Goal: Information Seeking & Learning: Check status

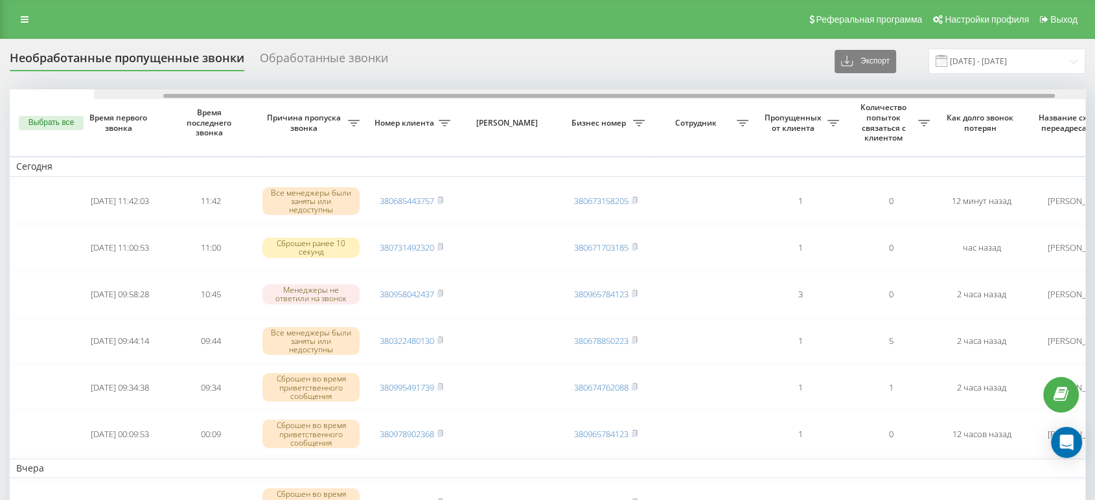
scroll to position [0, 220]
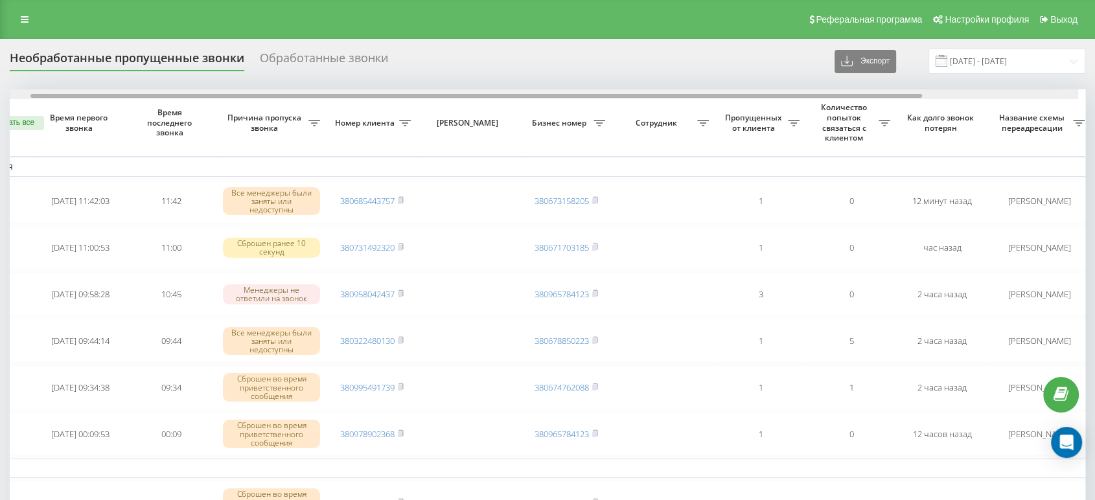
drag, startPoint x: 602, startPoint y: 97, endPoint x: 603, endPoint y: 115, distance: 17.5
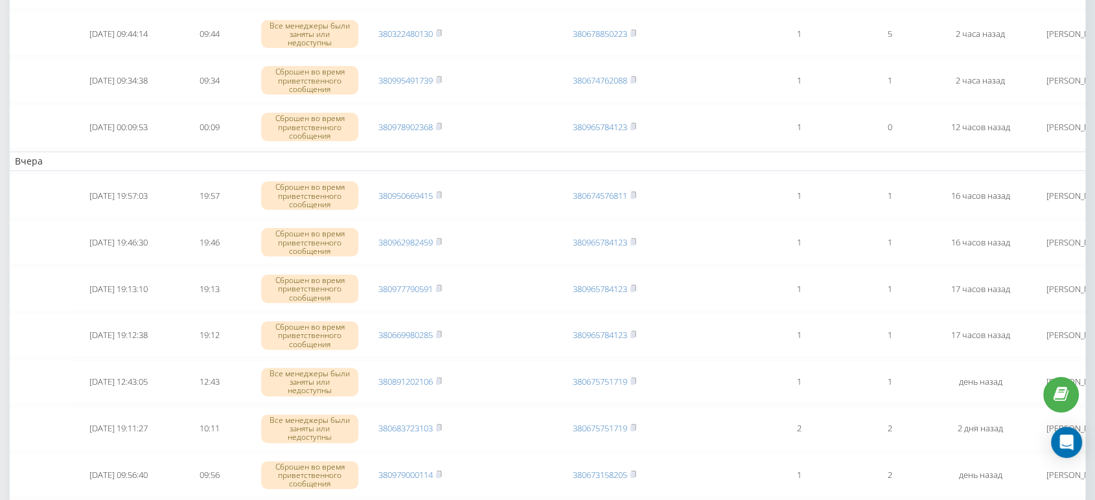
scroll to position [0, 0]
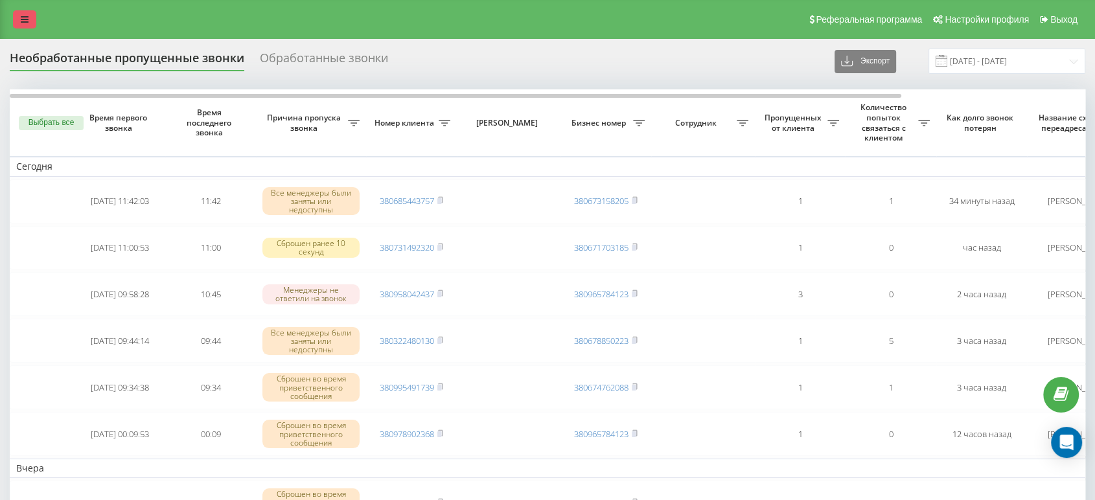
click at [16, 16] on link at bounding box center [24, 19] width 23 height 18
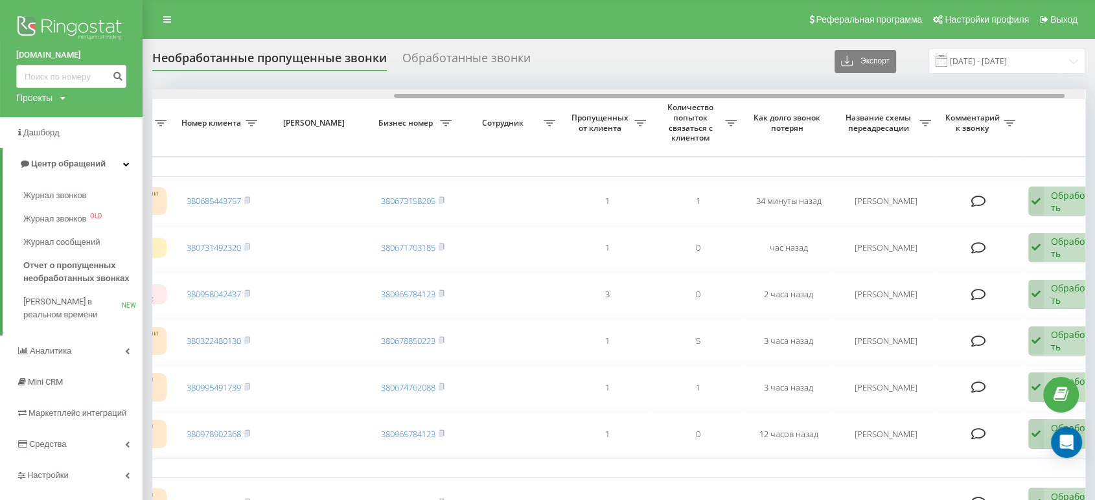
drag, startPoint x: 574, startPoint y: 103, endPoint x: 837, endPoint y: 118, distance: 262.9
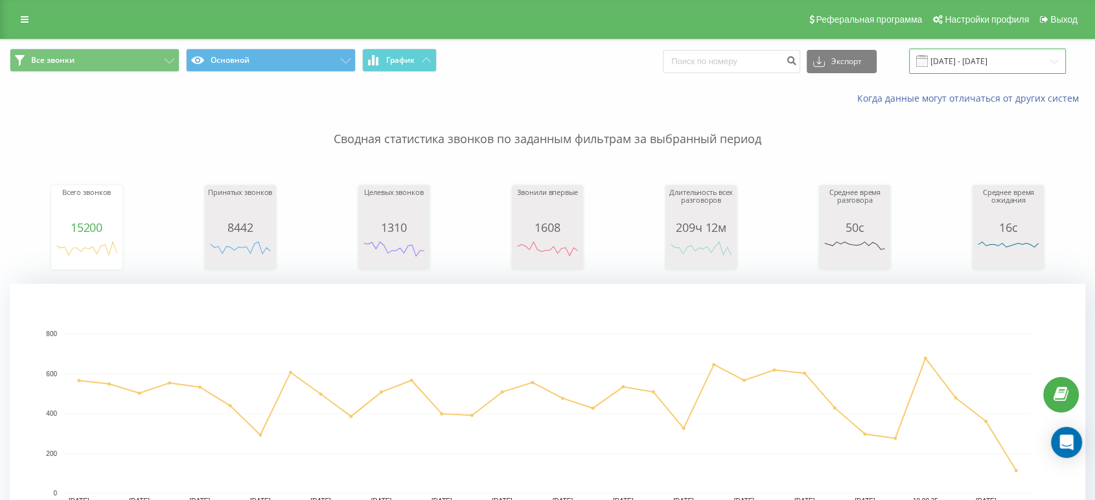
click at [949, 65] on input "[DATE] - [DATE]" at bounding box center [987, 61] width 157 height 25
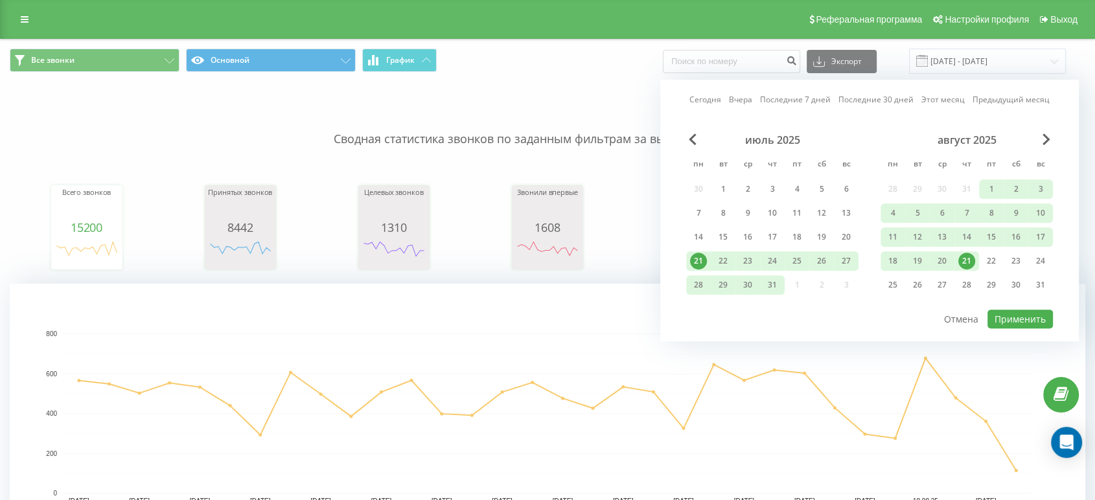
click at [964, 257] on div "21" at bounding box center [967, 261] width 17 height 17
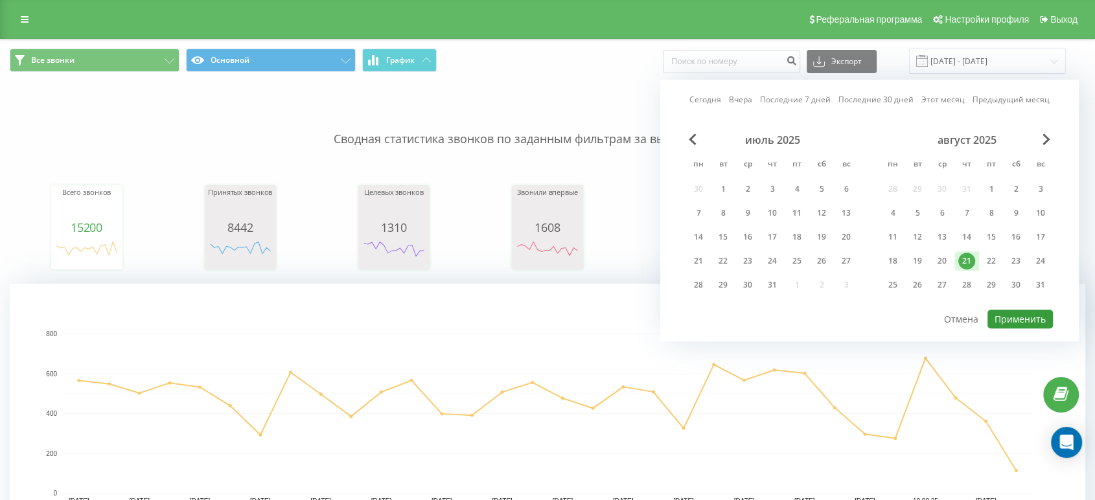
click at [1012, 316] on button "Применить" at bounding box center [1020, 319] width 65 height 19
type input "[DATE] - [DATE]"
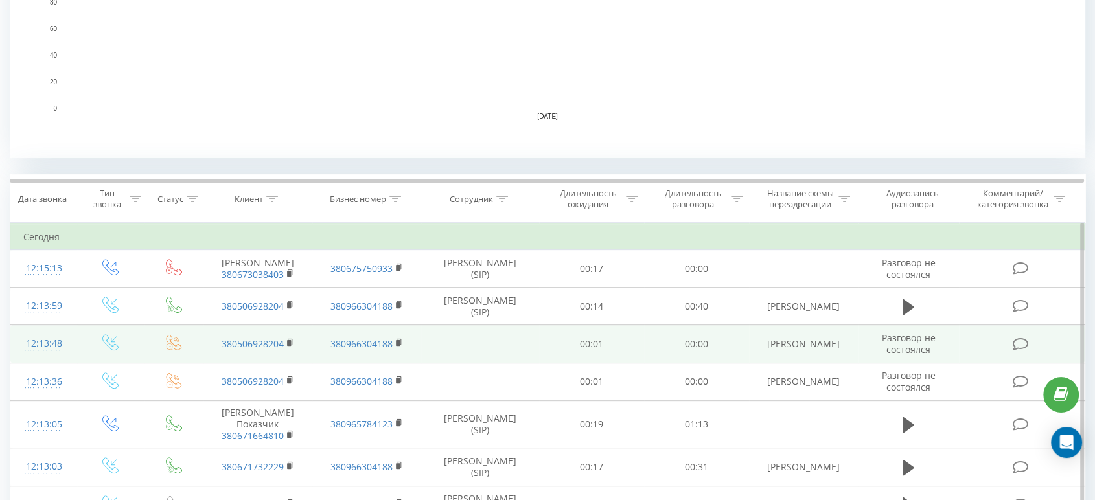
scroll to position [412, 0]
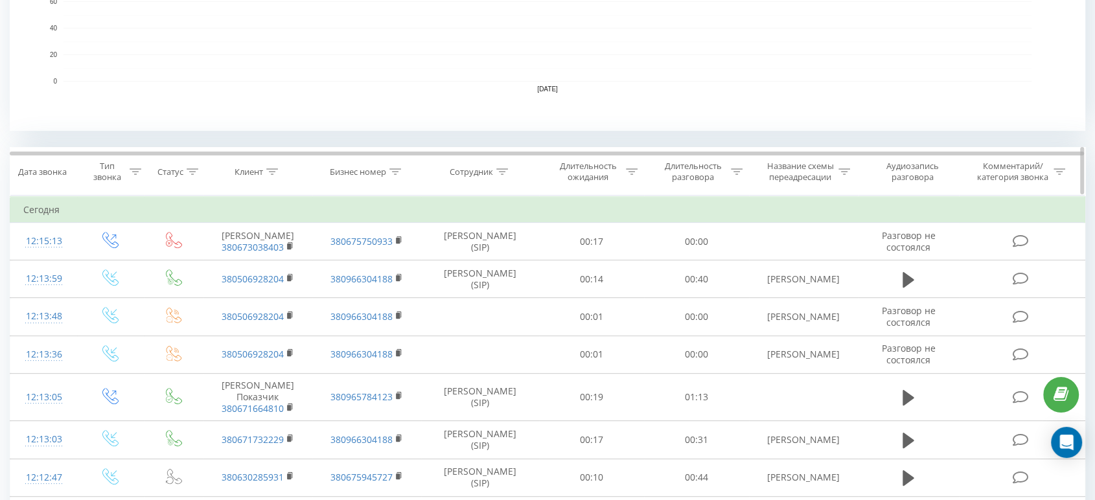
click at [506, 170] on icon at bounding box center [502, 172] width 12 height 6
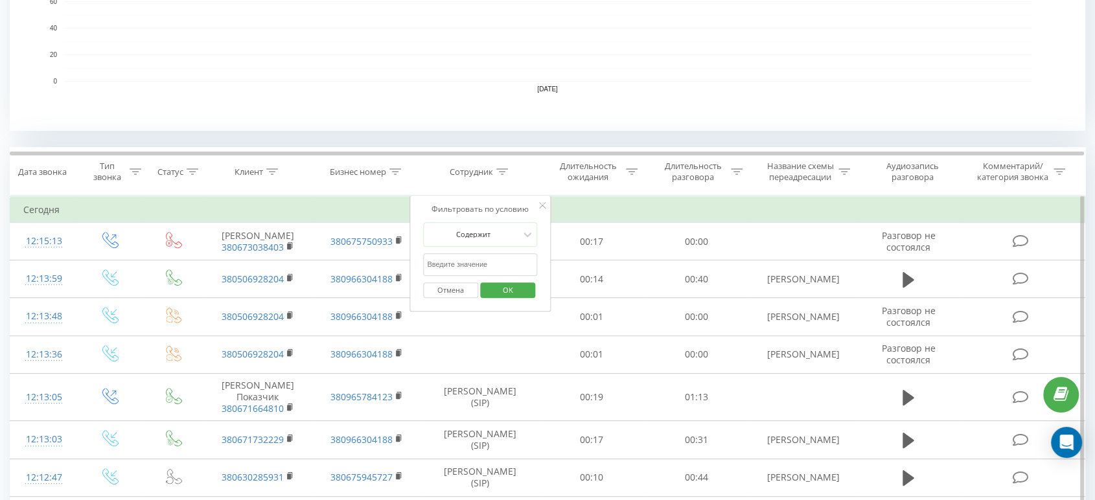
click at [445, 270] on input "text" at bounding box center [480, 264] width 114 height 23
type input "шевчук"
click at [518, 283] on span "OK" at bounding box center [508, 290] width 36 height 20
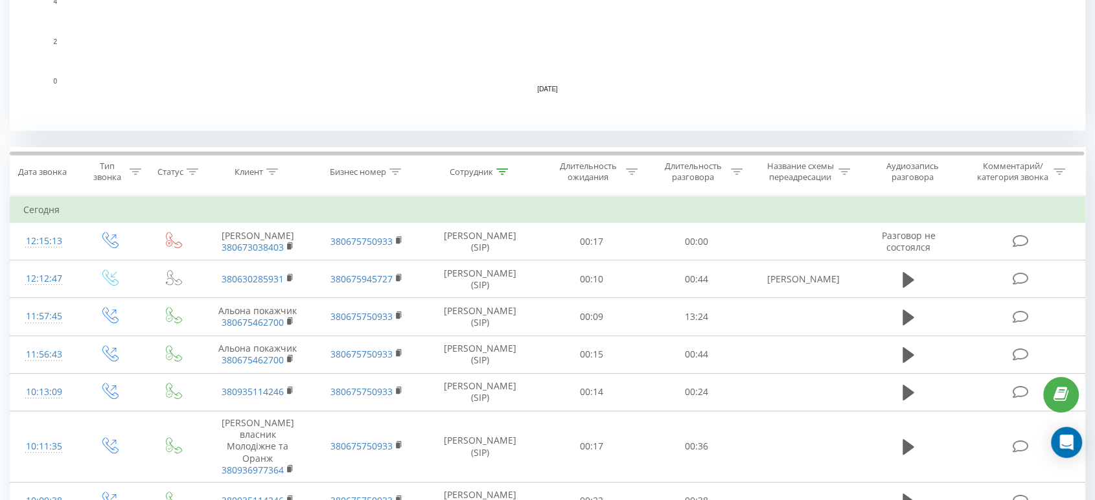
scroll to position [506, 0]
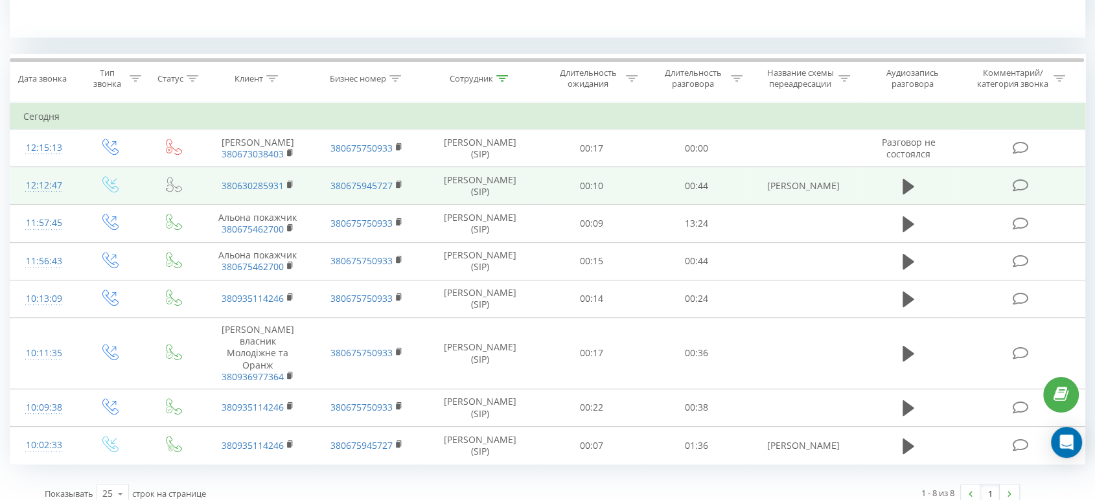
drag, startPoint x: 290, startPoint y: 181, endPoint x: 296, endPoint y: 185, distance: 7.0
click at [290, 181] on icon at bounding box center [290, 184] width 7 height 9
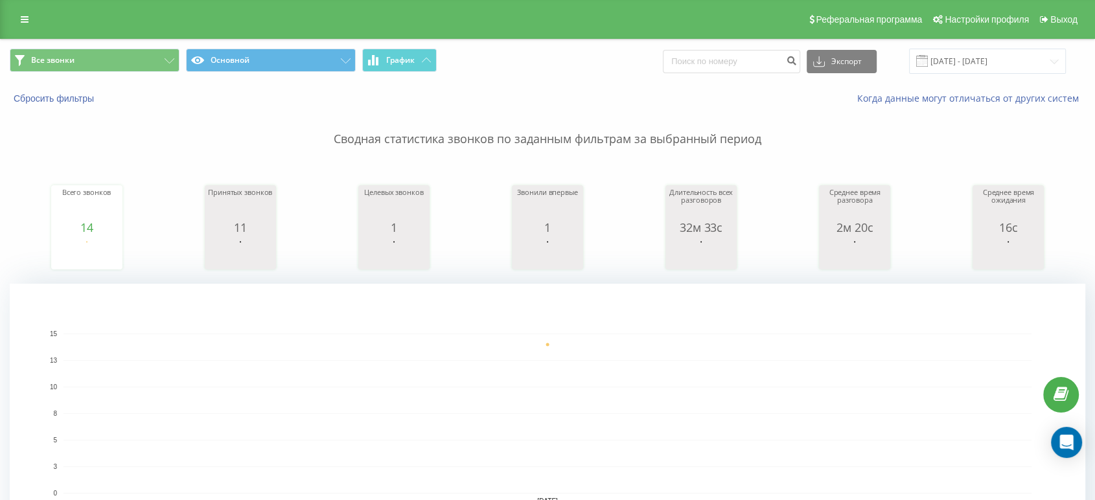
drag, startPoint x: 652, startPoint y: 14, endPoint x: 548, endPoint y: 9, distance: 104.4
click at [537, 10] on div "Реферальная программа Настройки профиля Выход" at bounding box center [547, 19] width 1095 height 39
drag, startPoint x: 634, startPoint y: 8, endPoint x: 509, endPoint y: 22, distance: 125.8
click at [496, 21] on div "Реферальная программа Настройки профиля Выход" at bounding box center [547, 19] width 1095 height 39
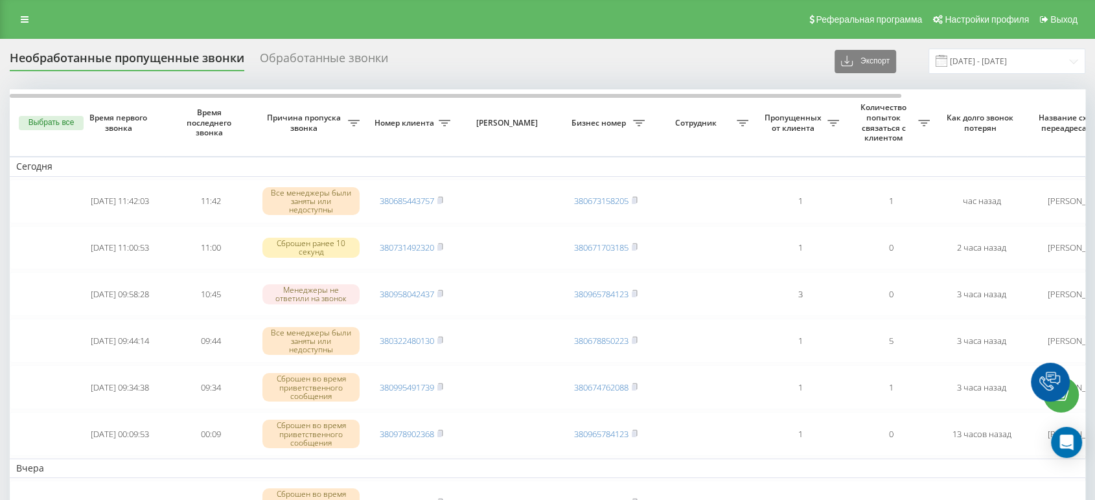
drag, startPoint x: 0, startPoint y: 0, endPoint x: 275, endPoint y: 7, distance: 274.9
drag, startPoint x: 275, startPoint y: 7, endPoint x: 250, endPoint y: 7, distance: 25.3
click at [250, 7] on div "Реферальная программа Настройки профиля Выход" at bounding box center [547, 19] width 1095 height 39
drag, startPoint x: 615, startPoint y: 58, endPoint x: 586, endPoint y: 58, distance: 29.2
click at [584, 58] on div "Необработанные пропущенные звонки Обработанные звонки Экспорт .csv .xlsx [DATE]…" at bounding box center [548, 61] width 1076 height 25
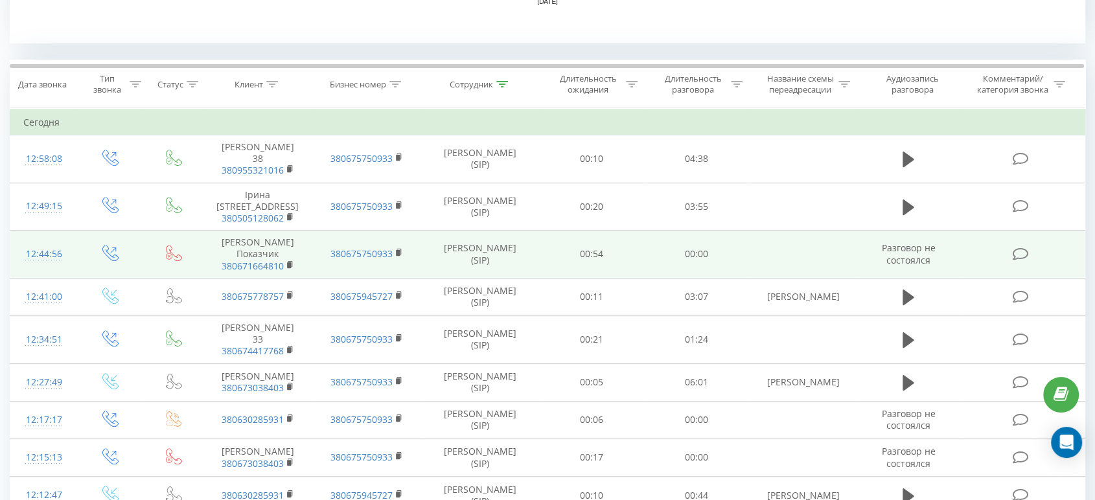
scroll to position [506, 0]
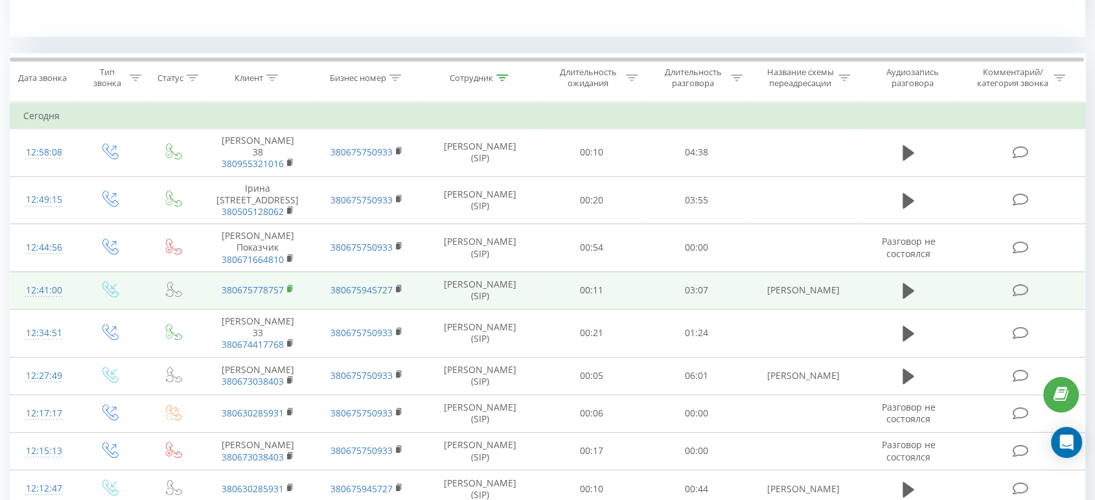
click at [287, 288] on rect at bounding box center [289, 289] width 4 height 6
click at [905, 288] on icon at bounding box center [909, 291] width 12 height 16
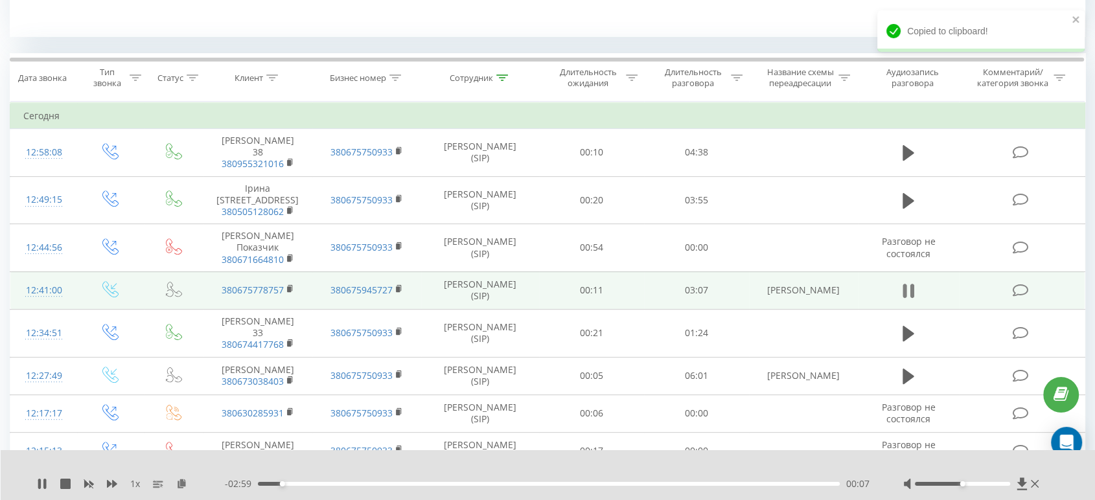
click at [909, 289] on icon at bounding box center [909, 291] width 12 height 18
